Goal: Task Accomplishment & Management: Complete application form

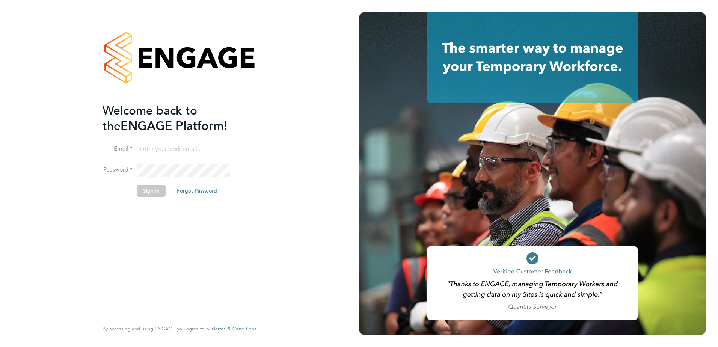
click at [203, 146] on input at bounding box center [183, 150] width 93 height 14
type input "Samantha.Bolshaw@vistry.co.uk"
click at [145, 193] on button "Sign In" at bounding box center [151, 191] width 29 height 12
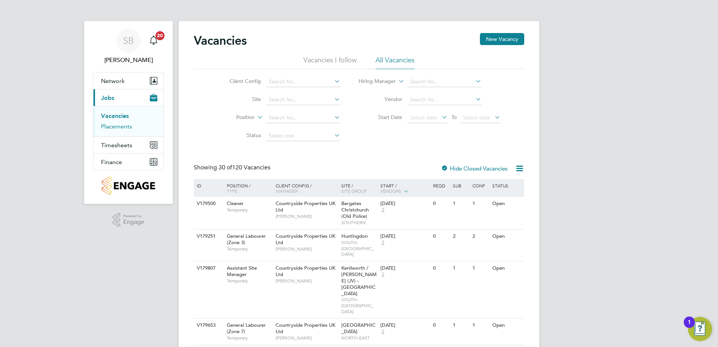
click at [121, 127] on link "Placements" at bounding box center [116, 126] width 31 height 7
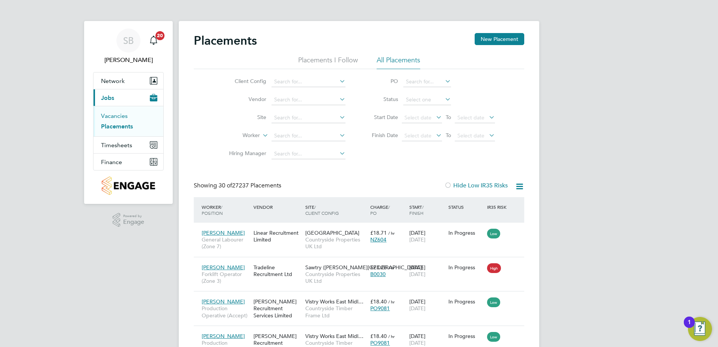
click at [104, 113] on link "Vacancies" at bounding box center [114, 115] width 27 height 7
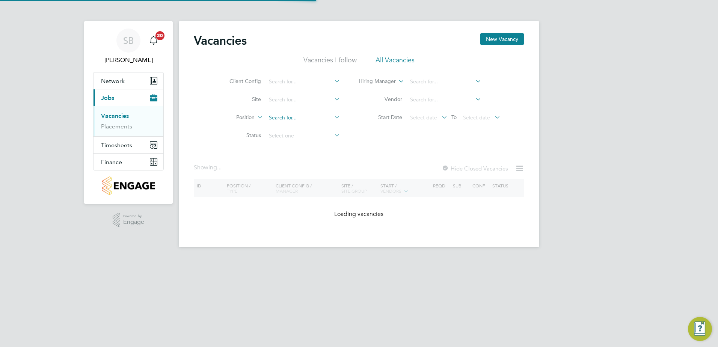
click at [281, 115] on input at bounding box center [303, 118] width 74 height 11
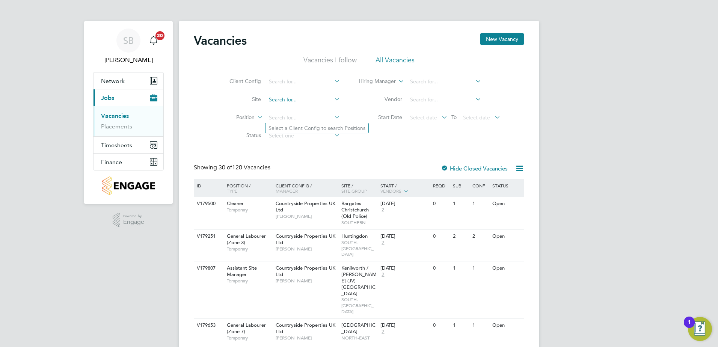
click at [286, 102] on input at bounding box center [303, 100] width 74 height 11
click at [288, 113] on li "Halsnead (YHG)" at bounding box center [307, 110] width 83 height 10
type input "Halsnead (YHG)"
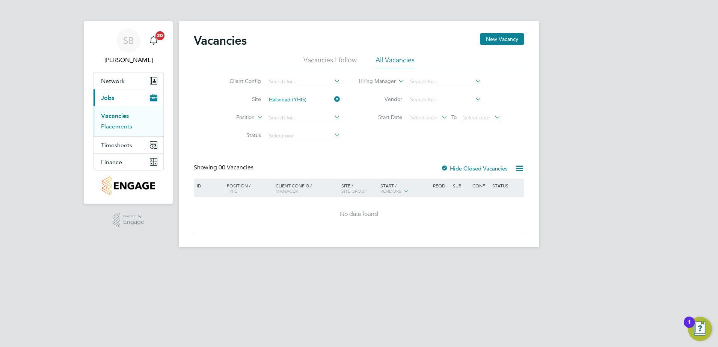
click at [121, 129] on link "Placements" at bounding box center [116, 126] width 31 height 7
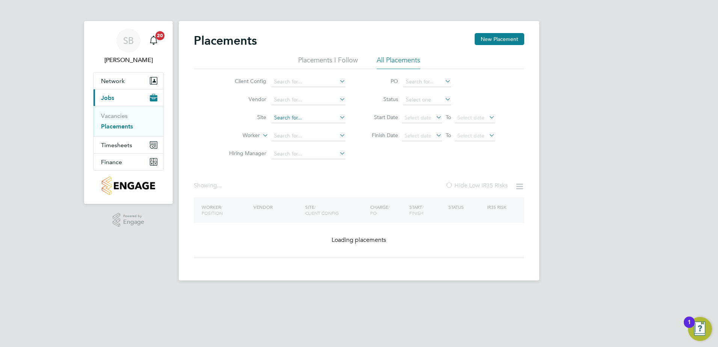
click at [285, 117] on input at bounding box center [309, 118] width 74 height 11
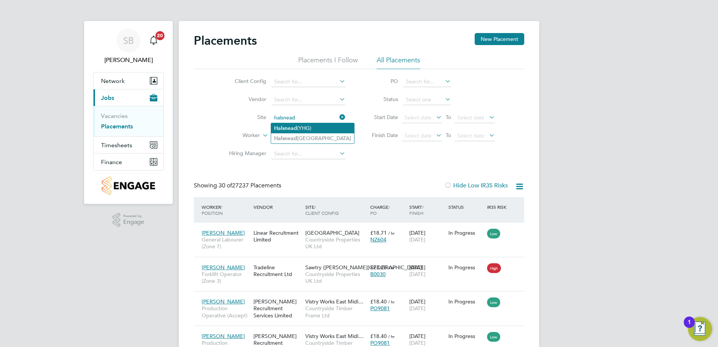
click at [294, 127] on b "Halsnead" at bounding box center [285, 128] width 23 height 6
type input "Halsnead (YHG)"
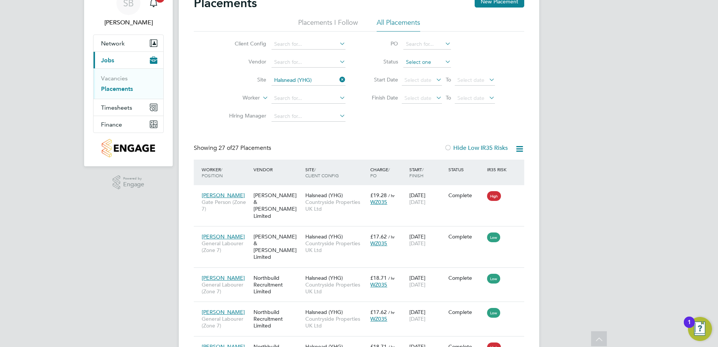
click at [421, 66] on input at bounding box center [427, 62] width 48 height 11
click at [419, 75] on li "Active" at bounding box center [427, 72] width 48 height 10
type input "Active"
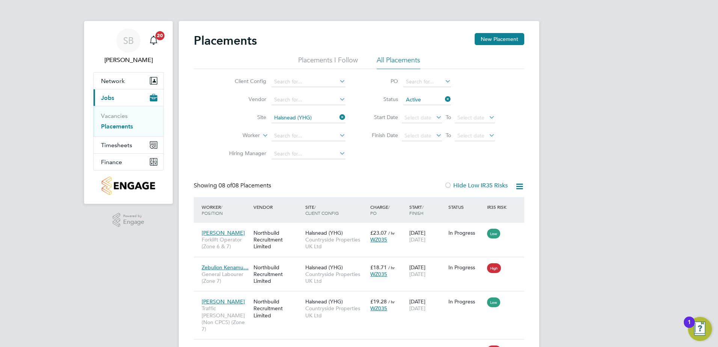
click at [444, 99] on icon at bounding box center [444, 99] width 0 height 11
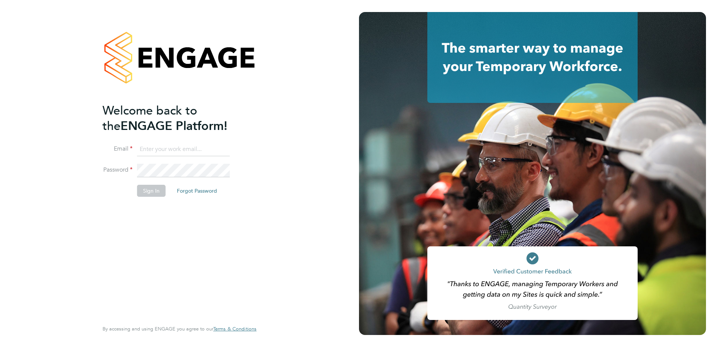
click at [157, 152] on input at bounding box center [183, 150] width 93 height 14
type input "Samantha.Bolshaw@vistry.co.uk"
click at [151, 187] on button "Sign In" at bounding box center [151, 191] width 29 height 12
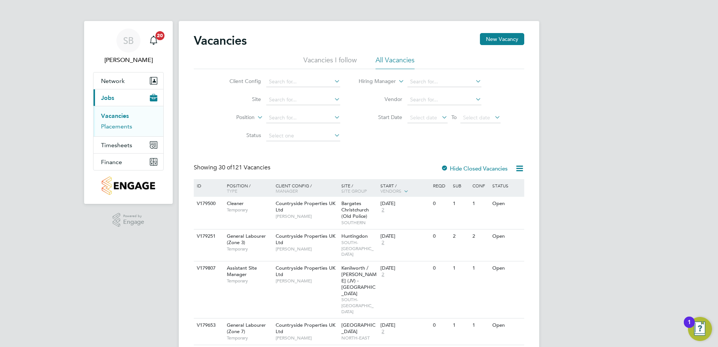
click at [119, 128] on link "Placements" at bounding box center [116, 126] width 31 height 7
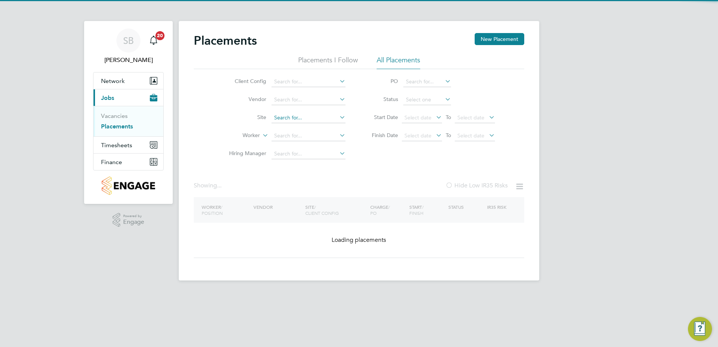
click at [283, 114] on input at bounding box center [309, 118] width 74 height 11
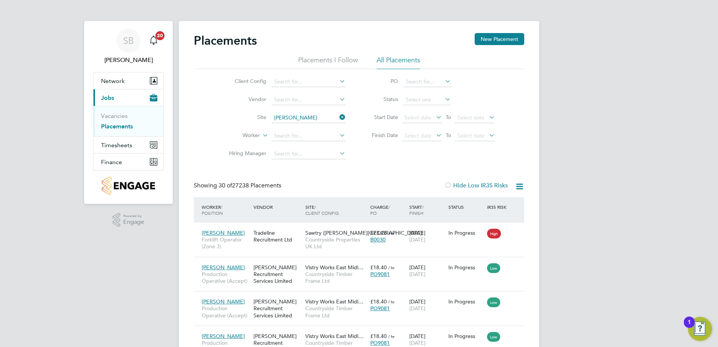
click at [294, 126] on li "Halsne ad (YHG)" at bounding box center [326, 128] width 111 height 10
type input "Halsnead (YHG)"
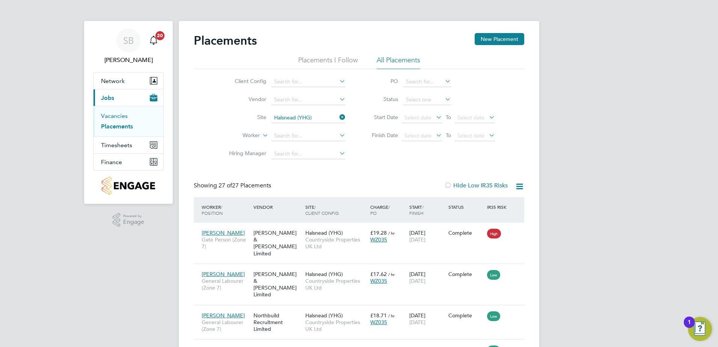
click at [116, 116] on link "Vacancies" at bounding box center [114, 115] width 27 height 7
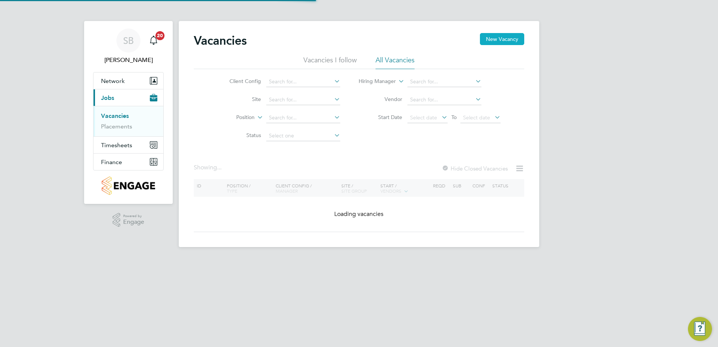
click at [490, 41] on button "New Vacancy" at bounding box center [502, 39] width 44 height 12
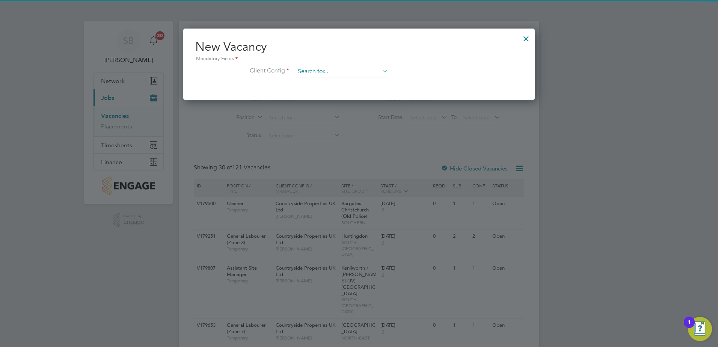
click at [315, 71] on input at bounding box center [341, 71] width 93 height 11
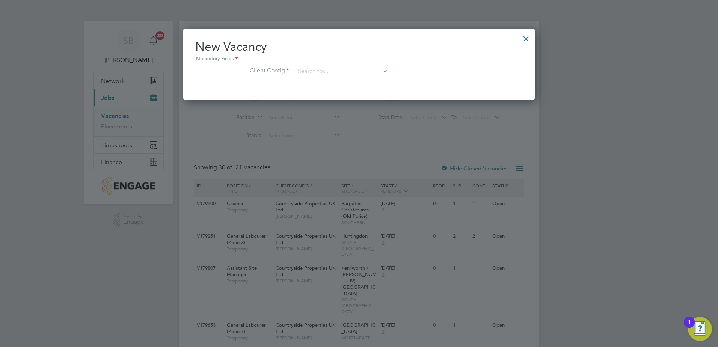
click at [317, 162] on li "Countryside Properties UK Ltd" at bounding box center [391, 164] width 192 height 10
type input "Countryside Properties UK Ltd"
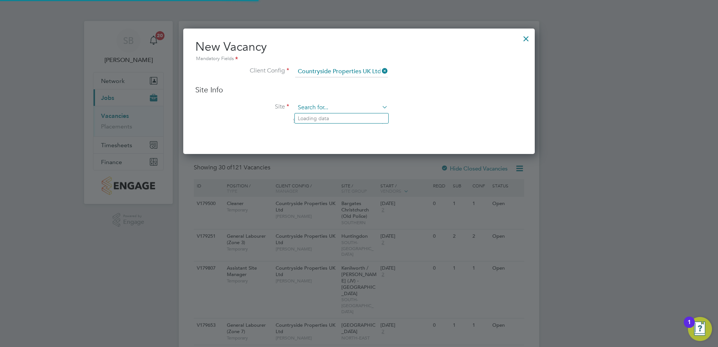
click at [312, 108] on input at bounding box center [341, 107] width 93 height 11
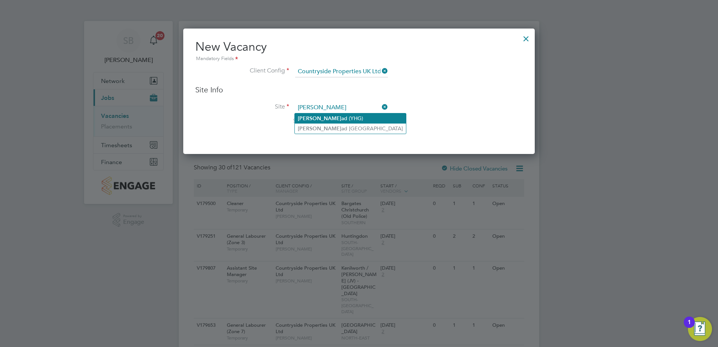
click at [319, 117] on li "Halsne ad (YHG)" at bounding box center [350, 118] width 111 height 10
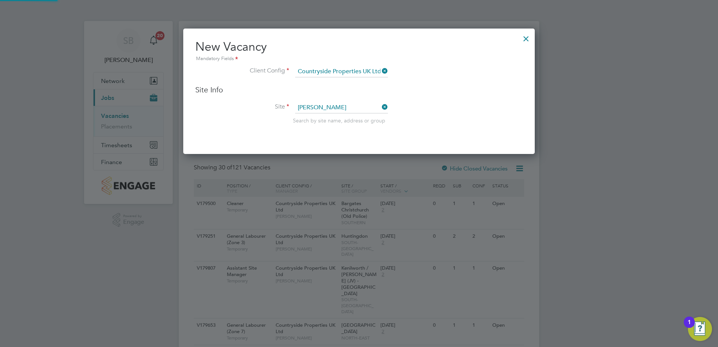
type input "Halsnead (YHG)"
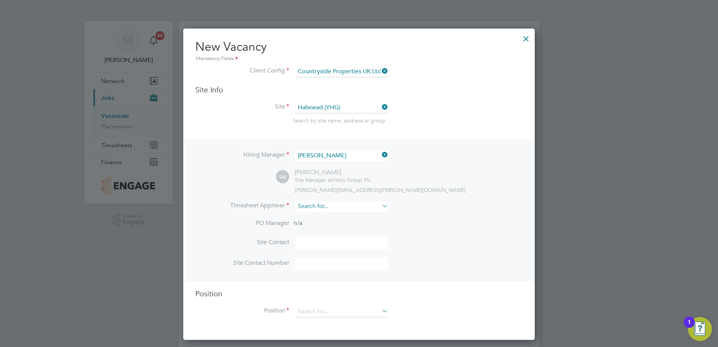
click at [321, 208] on input at bounding box center [341, 206] width 93 height 11
type input "stuar"
click at [380, 207] on icon at bounding box center [380, 206] width 0 height 11
drag, startPoint x: 526, startPoint y: 39, endPoint x: 519, endPoint y: 41, distance: 7.1
click at [527, 39] on div at bounding box center [526, 37] width 14 height 14
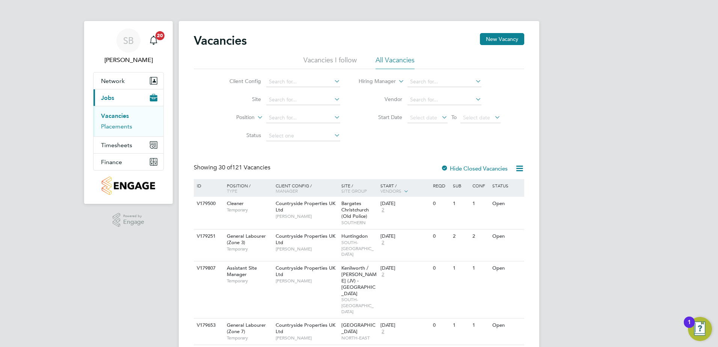
click at [120, 127] on link "Placements" at bounding box center [116, 126] width 31 height 7
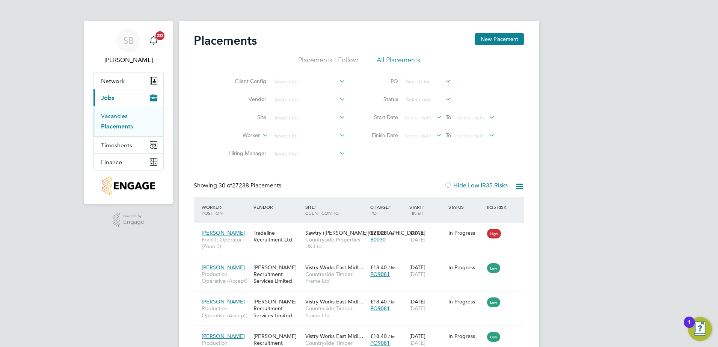
click at [116, 115] on link "Vacancies" at bounding box center [114, 115] width 27 height 7
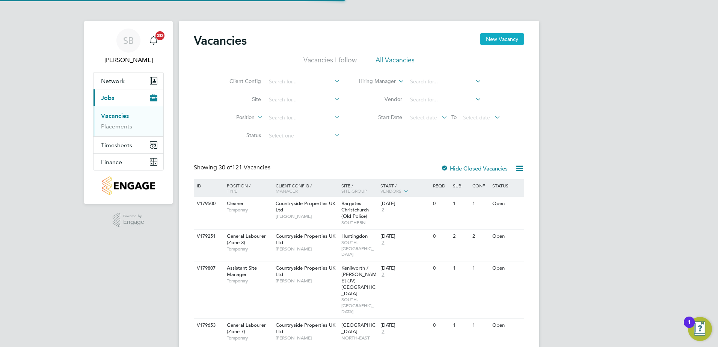
click at [490, 44] on button "New Vacancy" at bounding box center [502, 39] width 44 height 12
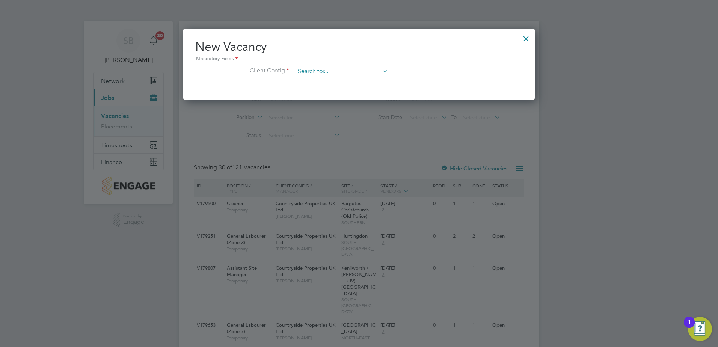
click at [313, 69] on input at bounding box center [341, 71] width 93 height 11
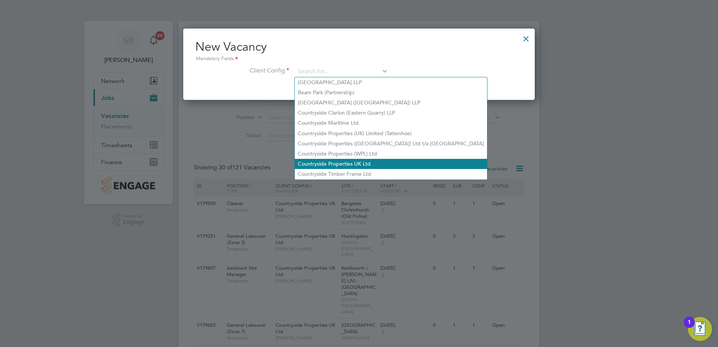
click at [322, 159] on li "Countryside Properties UK Ltd" at bounding box center [391, 164] width 192 height 10
type input "Countryside Properties UK Ltd"
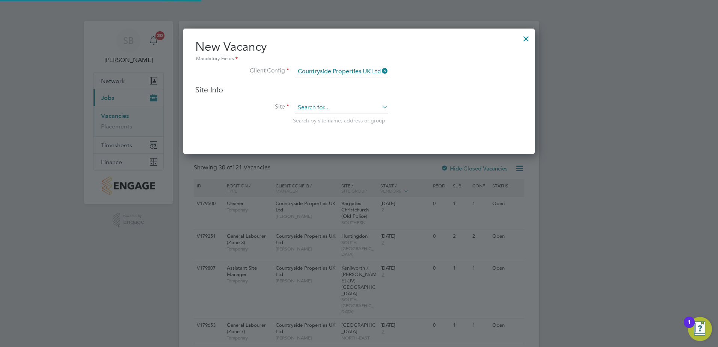
click at [315, 108] on input at bounding box center [341, 107] width 93 height 11
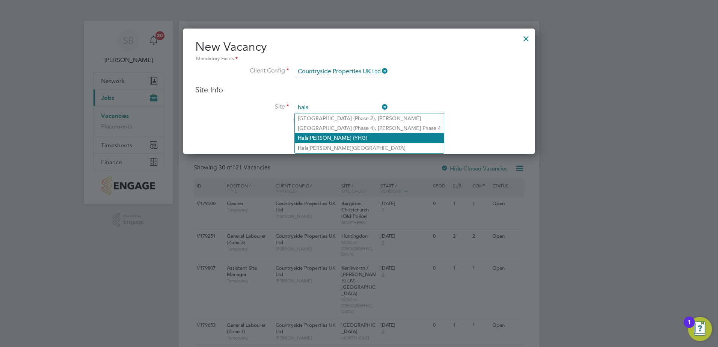
click at [314, 140] on li "Hals nead (YHG)" at bounding box center [369, 138] width 149 height 10
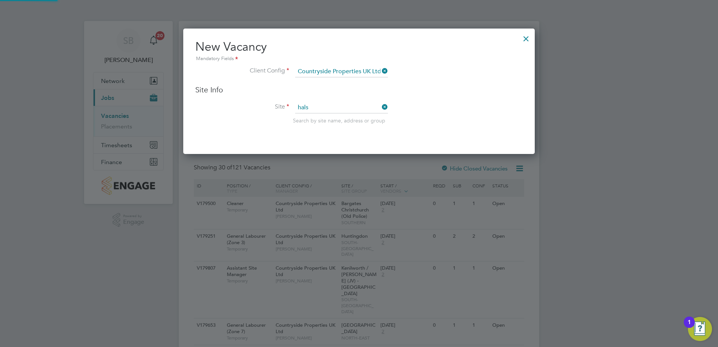
type input "Halsnead (YHG)"
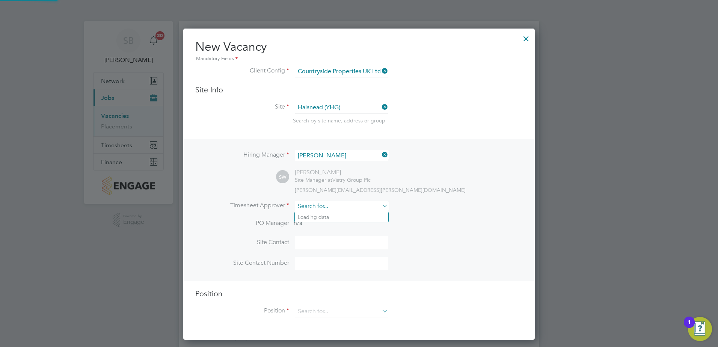
click at [310, 211] on input at bounding box center [341, 206] width 93 height 11
type input "d"
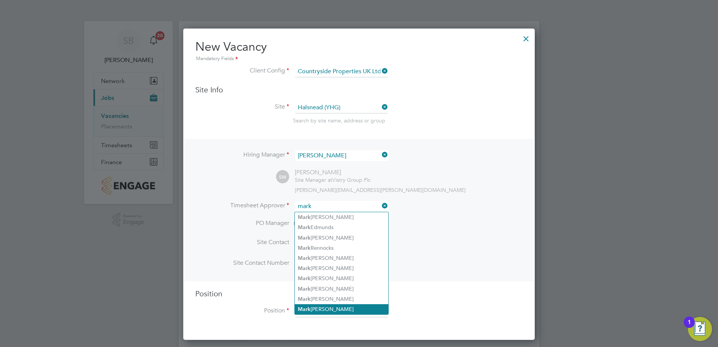
click at [315, 306] on li "Mark Fitzsimmons" at bounding box center [342, 309] width 94 height 10
type input "Mark Fitzsimmons"
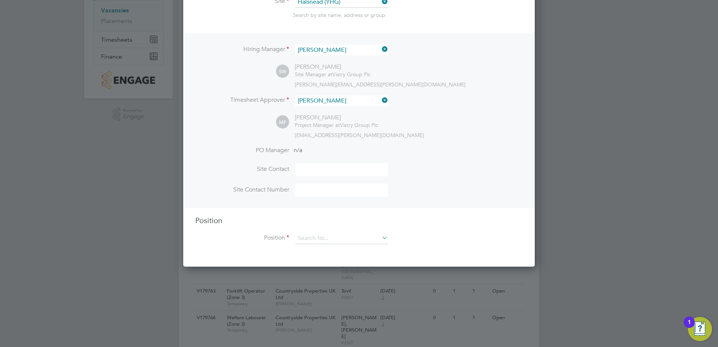
scroll to position [150, 0]
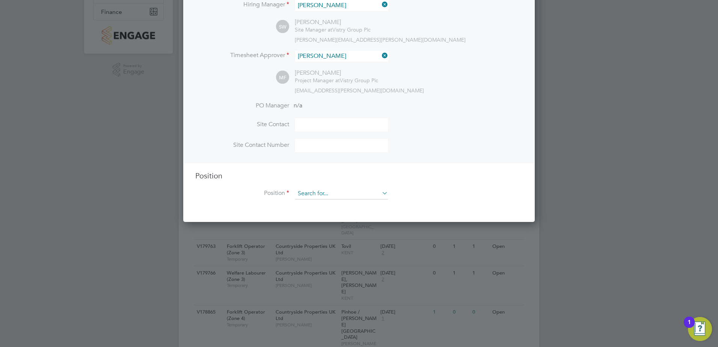
click at [335, 193] on input at bounding box center [341, 193] width 93 height 11
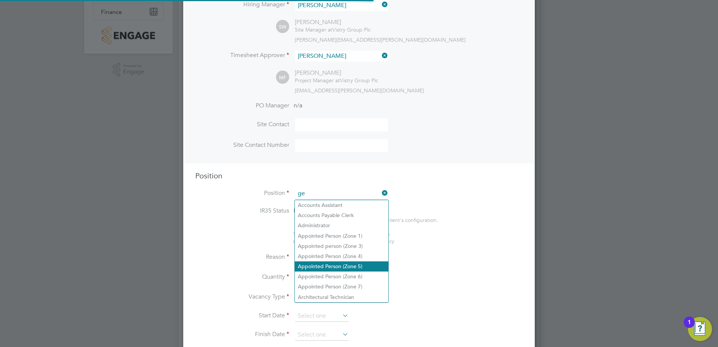
scroll to position [1079, 352]
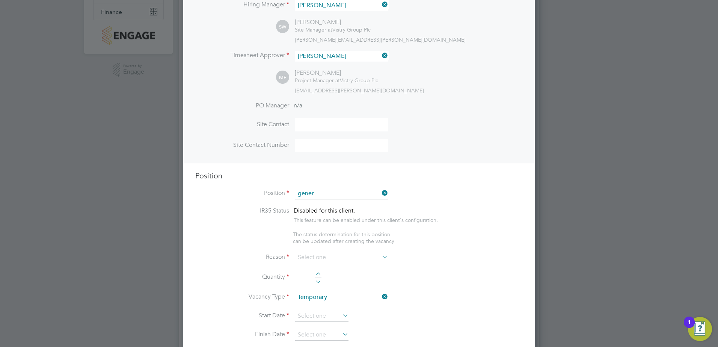
click at [338, 265] on li "Gener al Labourer (Zone 7)" at bounding box center [342, 266] width 94 height 10
type input "General Labourer (Zone 7)"
type textarea "• General labouring duties • Supporting the trades on site • Moving materials a…"
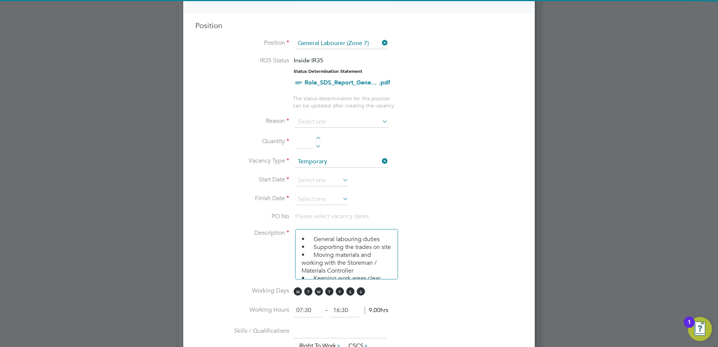
scroll to position [376, 0]
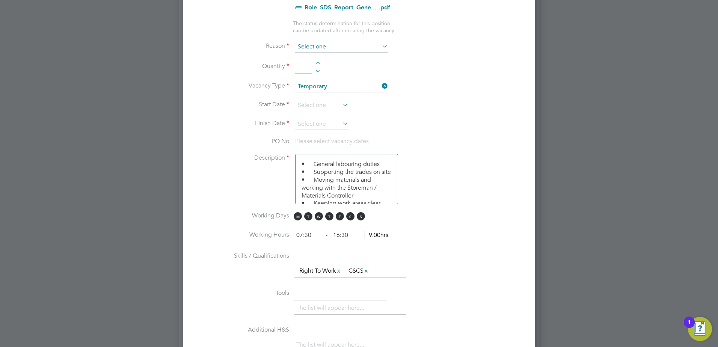
click at [319, 48] on input at bounding box center [341, 46] width 93 height 11
click at [317, 76] on li "Extra Work" at bounding box center [342, 77] width 94 height 10
type input "Extra Work"
click at [319, 65] on div at bounding box center [318, 64] width 6 height 5
type input "1"
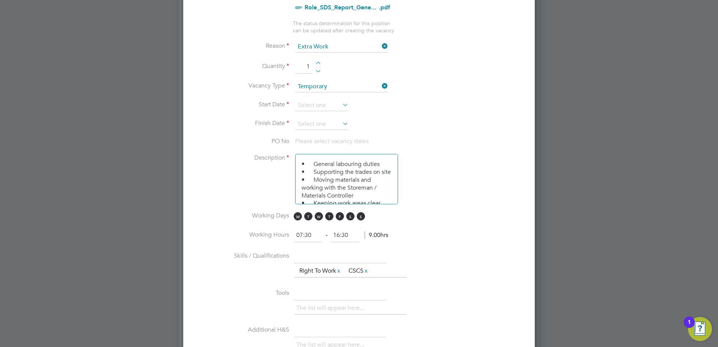
drag, startPoint x: 308, startPoint y: 260, endPoint x: 308, endPoint y: 255, distance: 4.5
click at [308, 260] on input "text" at bounding box center [340, 257] width 93 height 14
click at [314, 109] on input at bounding box center [321, 105] width 53 height 11
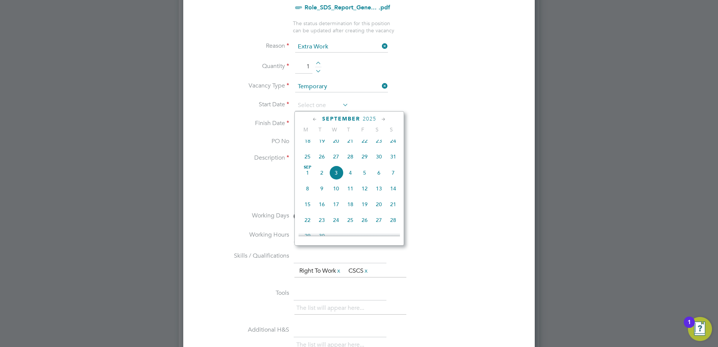
click at [314, 117] on icon at bounding box center [314, 119] width 7 height 8
click at [324, 210] on span "26" at bounding box center [322, 206] width 14 height 14
type input "[DATE]"
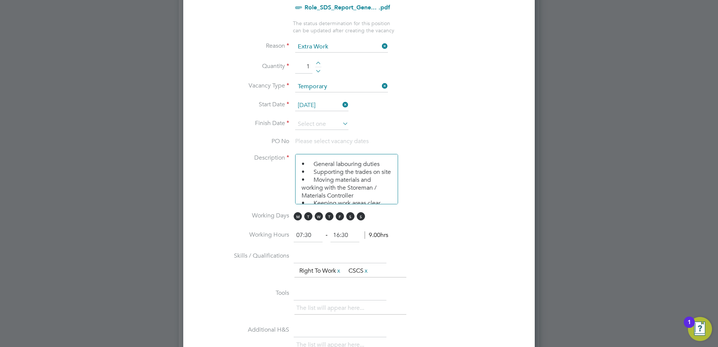
click at [315, 131] on li "Finish Date" at bounding box center [358, 128] width 327 height 19
click at [315, 126] on input at bounding box center [321, 124] width 53 height 11
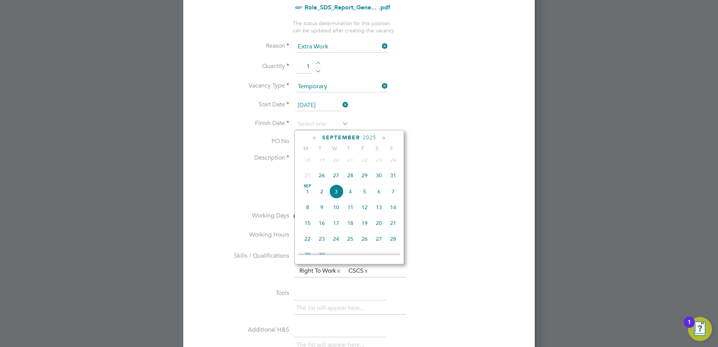
click at [393, 245] on span "28" at bounding box center [393, 239] width 14 height 14
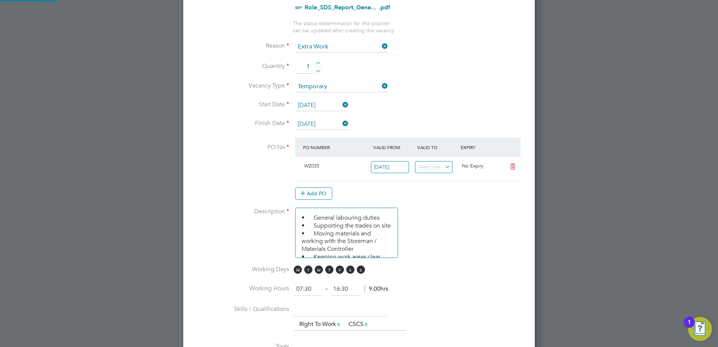
scroll to position [13, 71]
click at [332, 125] on input "28 Sep 2025" at bounding box center [321, 124] width 53 height 11
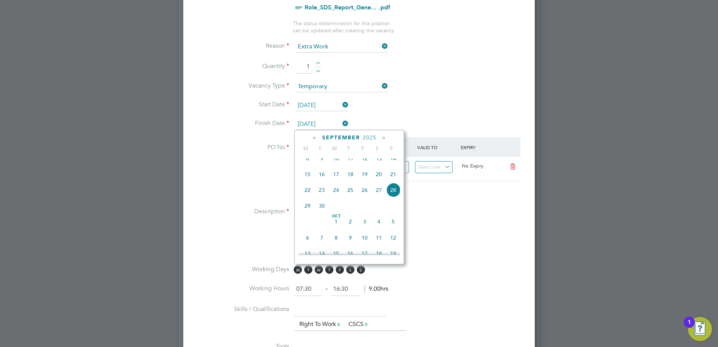
click at [319, 137] on div "September 2025" at bounding box center [349, 137] width 101 height 7
click at [315, 138] on icon at bounding box center [314, 138] width 7 height 8
click at [354, 231] on span "28" at bounding box center [350, 224] width 14 height 14
type input "[DATE]"
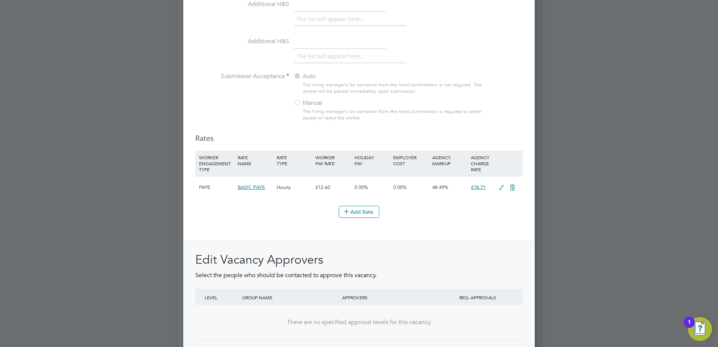
scroll to position [815, 0]
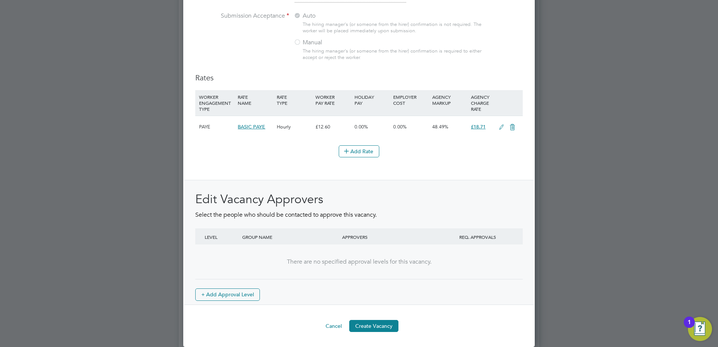
click at [383, 322] on button "Create Vacancy" at bounding box center [373, 326] width 49 height 12
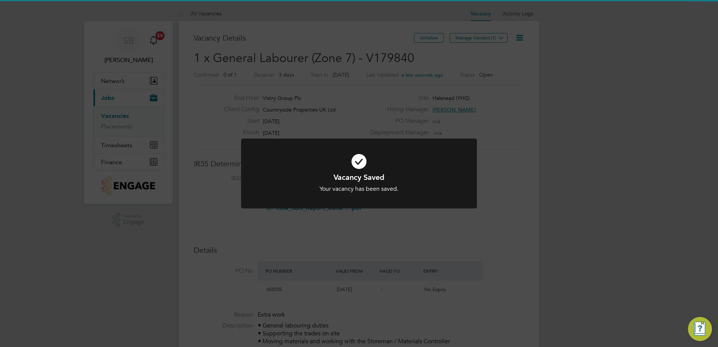
scroll to position [4, 4]
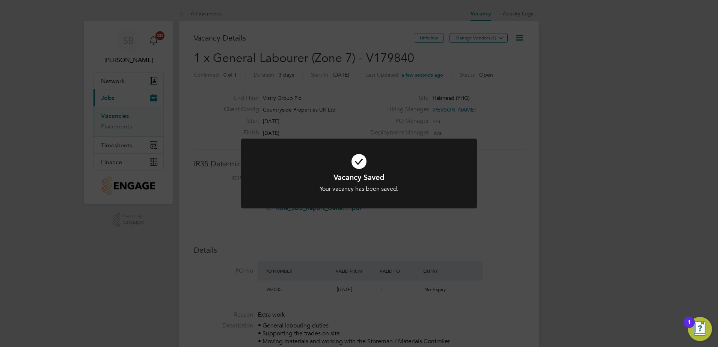
click at [487, 39] on div "Vacancy Saved Your vacancy has been saved. Cancel Okay" at bounding box center [359, 173] width 718 height 347
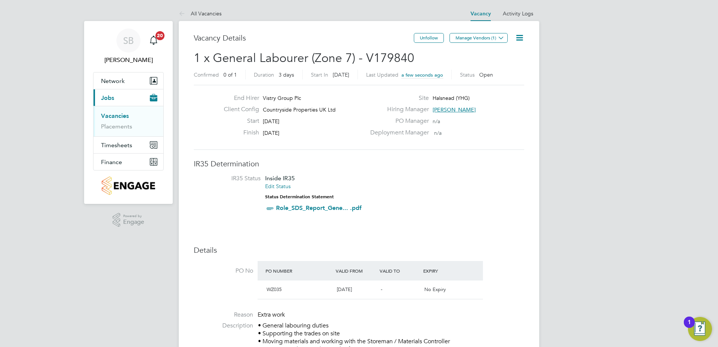
click at [487, 39] on button "Manage Vendors (1)" at bounding box center [479, 38] width 58 height 10
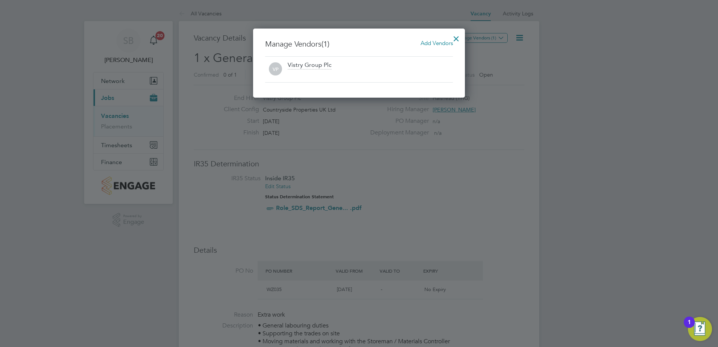
click at [444, 45] on span "Add Vendors" at bounding box center [437, 42] width 32 height 7
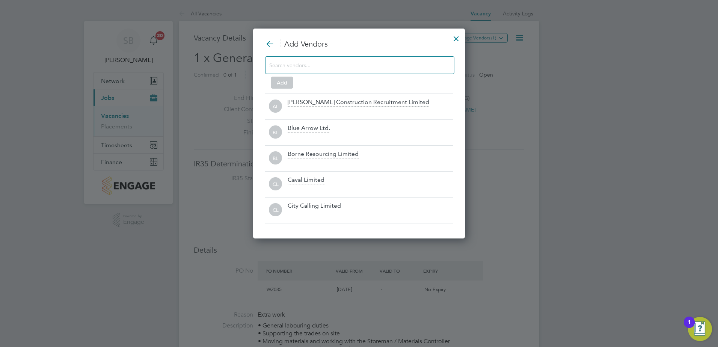
click at [331, 69] on input at bounding box center [353, 65] width 169 height 10
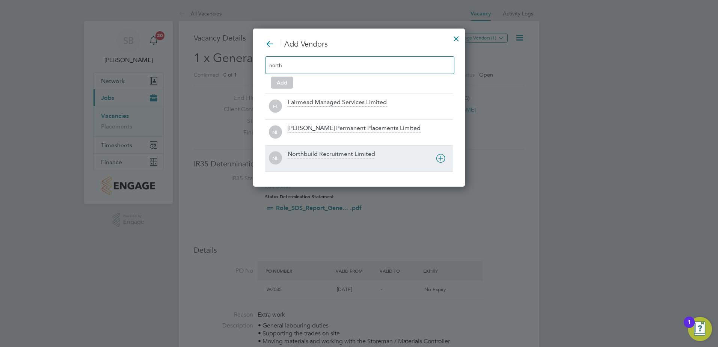
type input "north"
click at [319, 151] on div "Northbuild Recruitment Limited" at bounding box center [332, 154] width 88 height 8
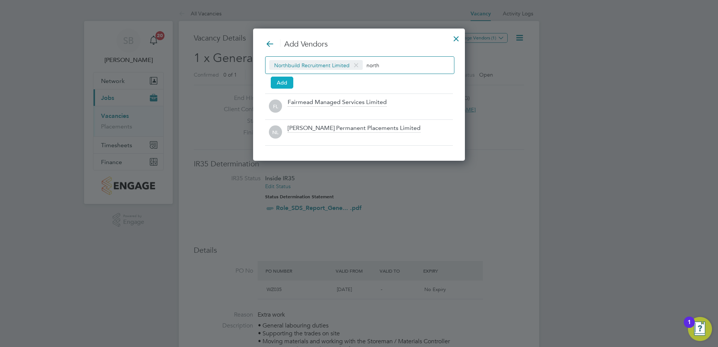
click at [282, 81] on button "Add" at bounding box center [282, 83] width 23 height 12
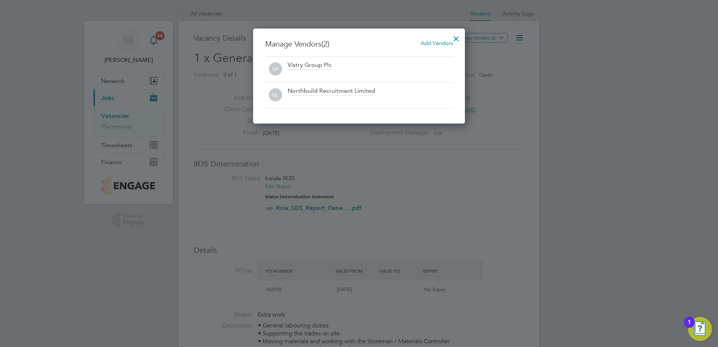
click at [459, 33] on div at bounding box center [457, 37] width 14 height 14
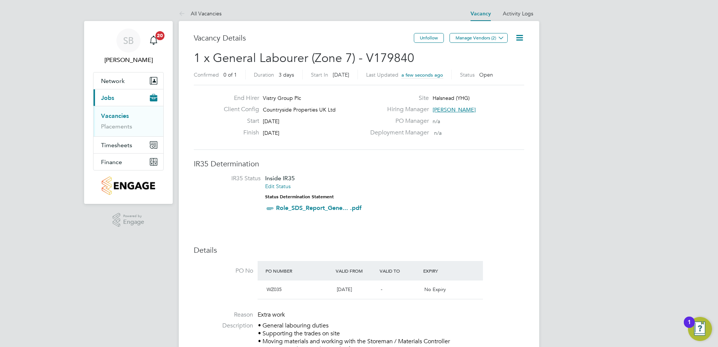
click at [116, 119] on link "Vacancies" at bounding box center [115, 115] width 28 height 7
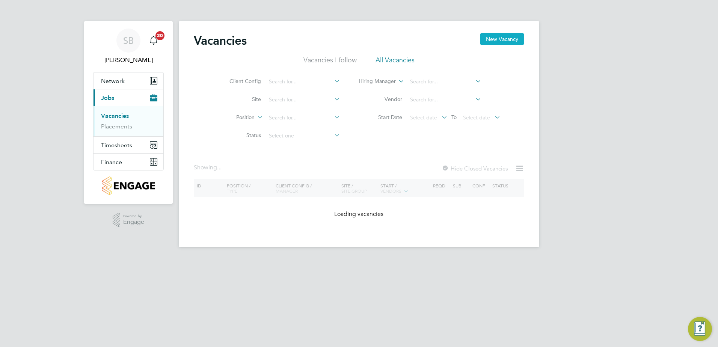
click at [496, 43] on button "New Vacancy" at bounding box center [502, 39] width 44 height 12
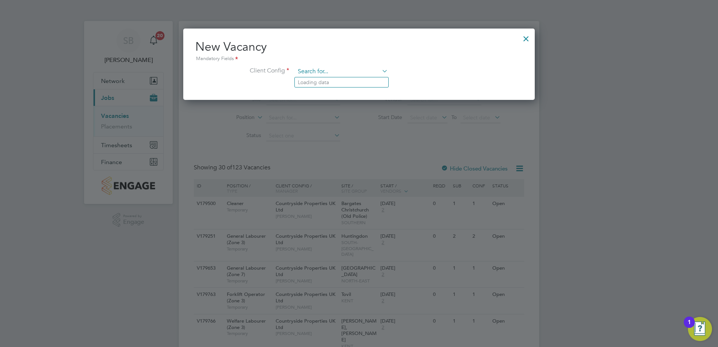
click at [320, 74] on input at bounding box center [341, 71] width 93 height 11
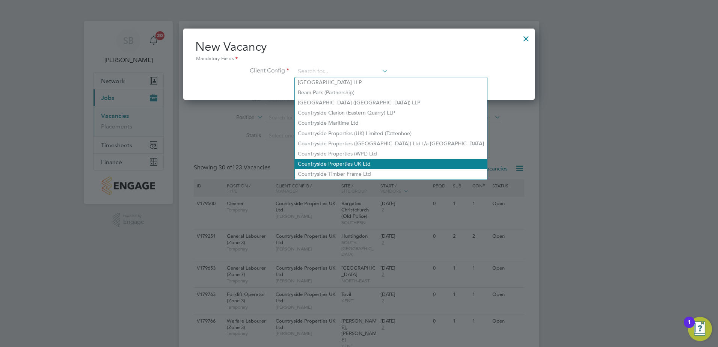
click at [319, 161] on li "Countryside Properties UK Ltd" at bounding box center [391, 164] width 192 height 10
type input "Countryside Properties UK Ltd"
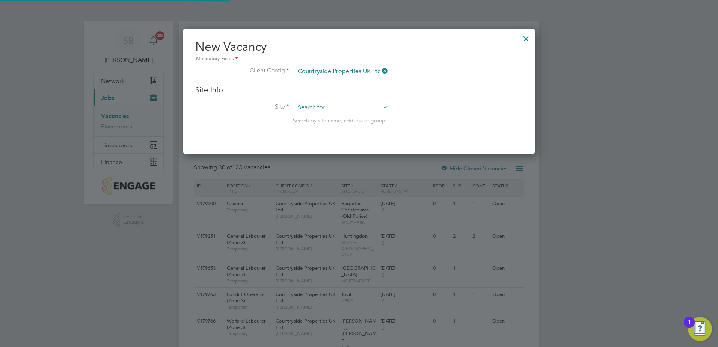
click at [316, 109] on input at bounding box center [341, 107] width 93 height 11
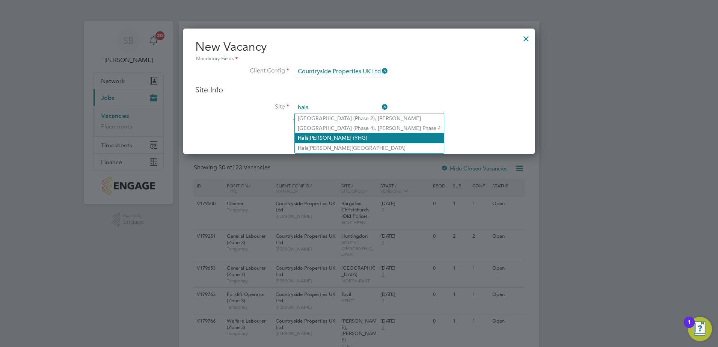
click at [328, 140] on li "Hals nead (YHG)" at bounding box center [369, 138] width 149 height 10
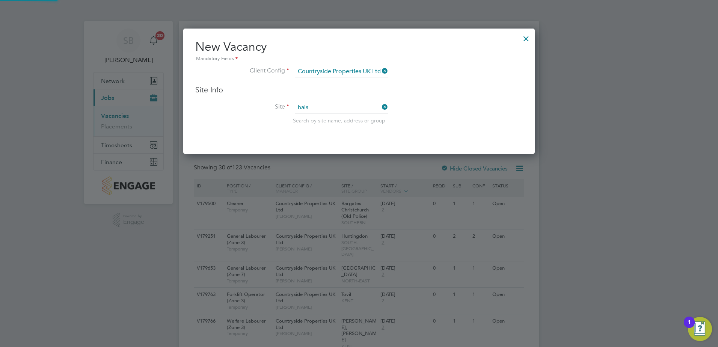
type input "Halsnead (YHG)"
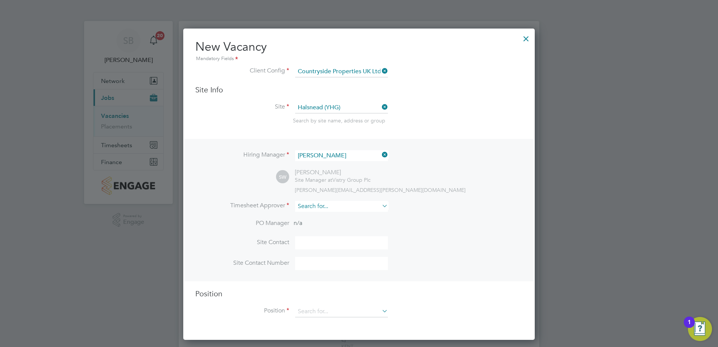
click at [311, 204] on input at bounding box center [341, 206] width 93 height 11
click at [320, 305] on li "Mark Fitzsimmons" at bounding box center [342, 309] width 94 height 10
type input "Mark Fitzsimmons"
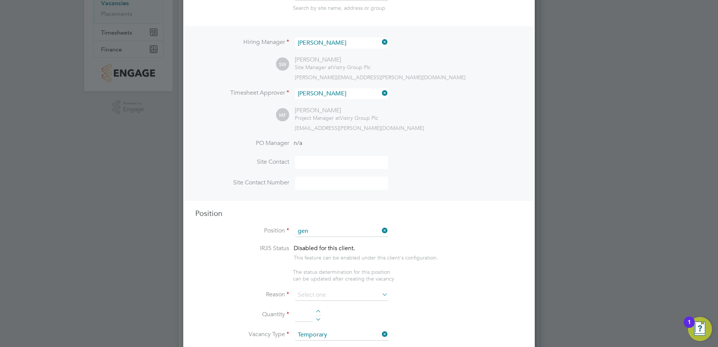
click at [305, 301] on b "Gen" at bounding box center [303, 304] width 10 height 6
type input "General Labourer (Zone 7)"
type textarea "• General labouring duties • Supporting the trades on site • Moving materials a…"
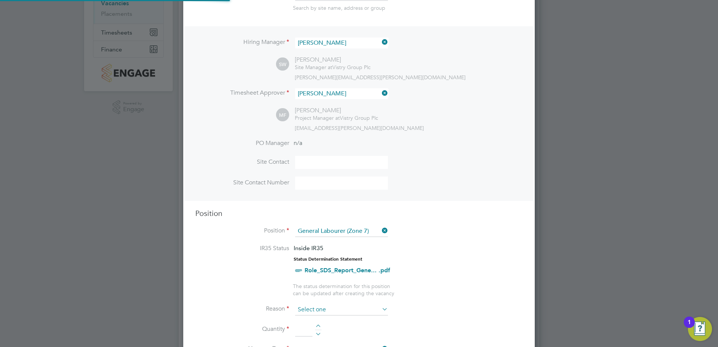
click at [305, 310] on input at bounding box center [341, 309] width 93 height 11
click at [305, 339] on li "Extra Work" at bounding box center [342, 340] width 94 height 10
type input "Extra Work"
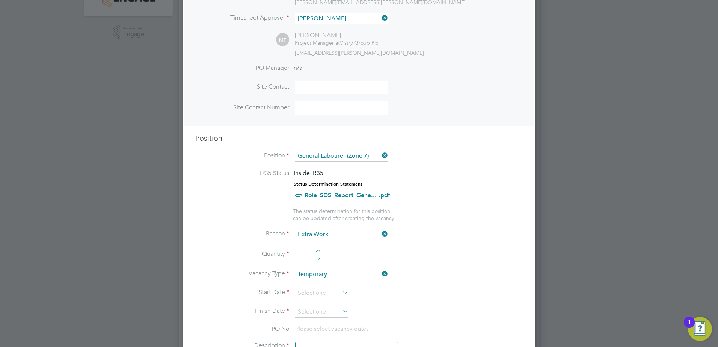
click at [318, 250] on div at bounding box center [318, 251] width 6 height 5
type input "1"
click at [322, 293] on input at bounding box center [321, 293] width 53 height 11
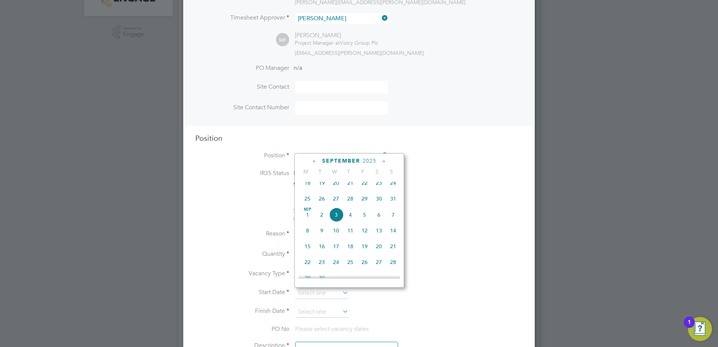
click at [320, 202] on span "26" at bounding box center [322, 199] width 14 height 14
type input "[DATE]"
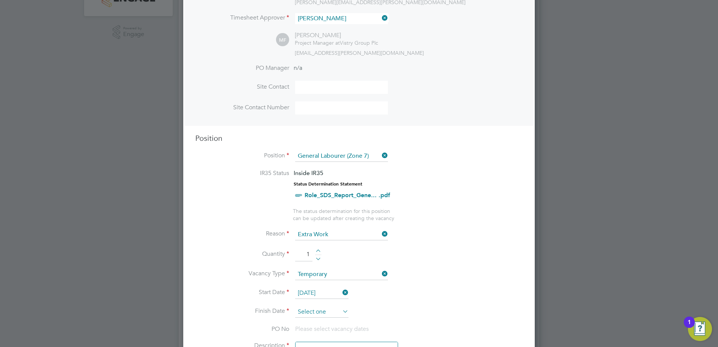
click at [311, 309] on input at bounding box center [321, 311] width 53 height 11
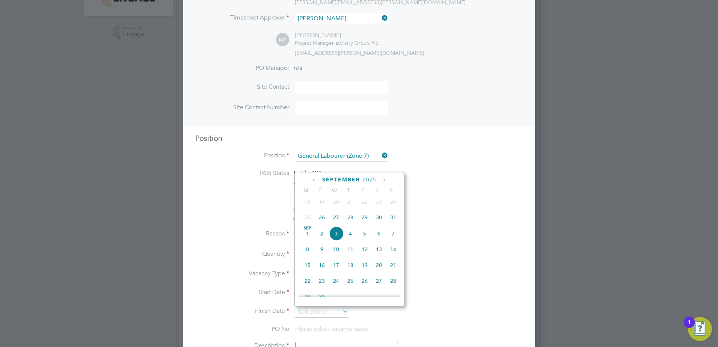
click at [364, 240] on span "5" at bounding box center [365, 233] width 14 height 14
type input "[DATE]"
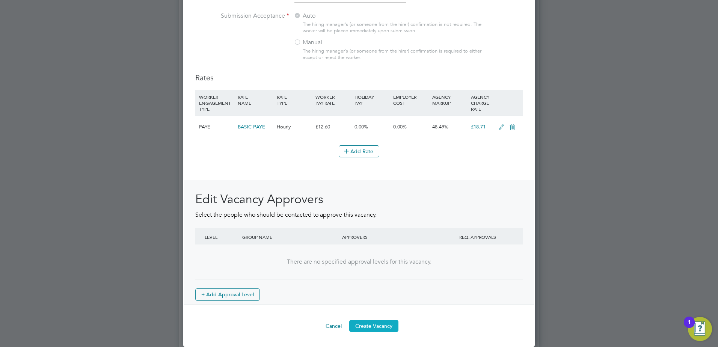
click at [361, 324] on button "Create Vacancy" at bounding box center [373, 326] width 49 height 12
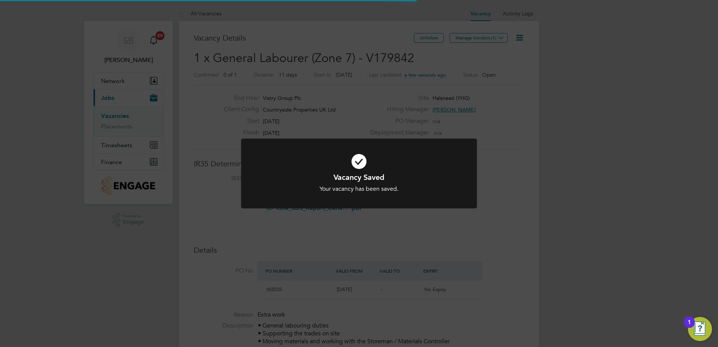
click at [487, 37] on div "Vacancy Saved Your vacancy has been saved. Cancel Okay" at bounding box center [359, 173] width 718 height 347
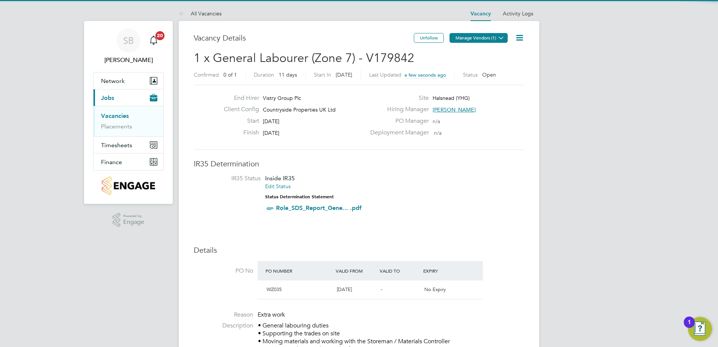
click at [486, 38] on button "Manage Vendors (1)" at bounding box center [479, 38] width 58 height 10
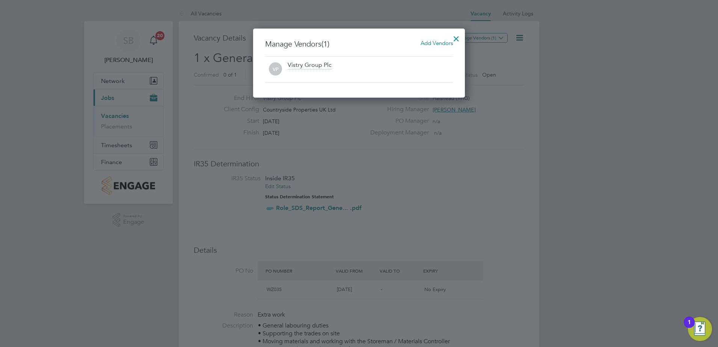
click at [438, 40] on span "Add Vendors" at bounding box center [437, 42] width 32 height 7
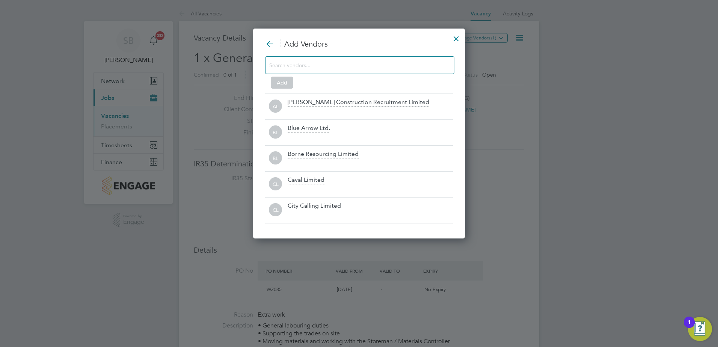
click at [340, 68] on input at bounding box center [353, 65] width 169 height 10
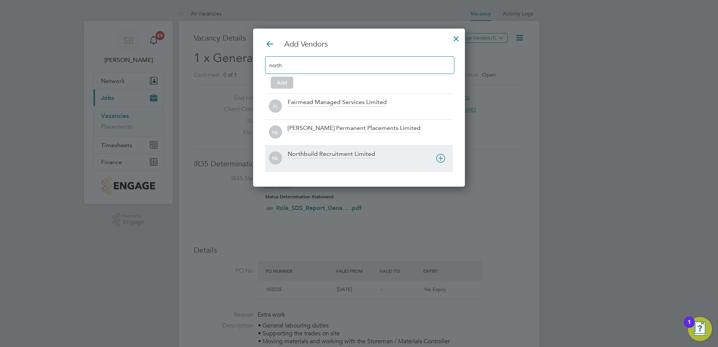
type input "north"
click at [324, 154] on div "Northbuild Recruitment Limited" at bounding box center [332, 154] width 88 height 8
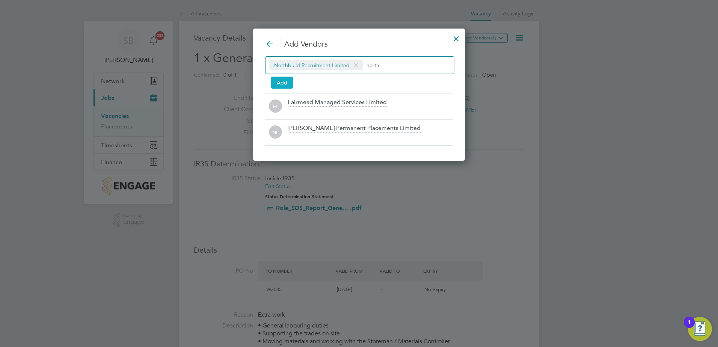
click at [282, 80] on button "Add" at bounding box center [282, 83] width 23 height 12
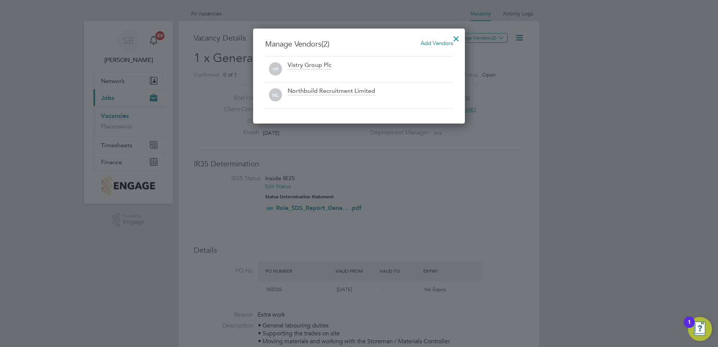
click at [455, 33] on div at bounding box center [457, 37] width 14 height 14
